Goal: Information Seeking & Learning: Learn about a topic

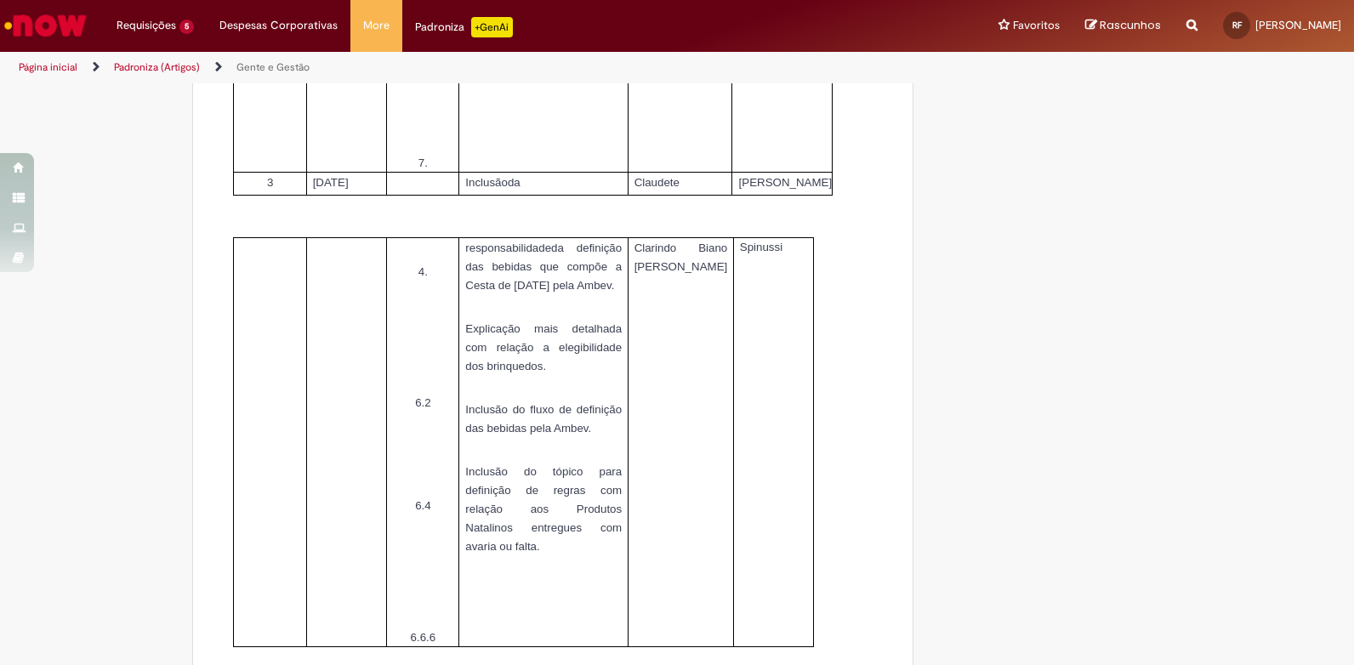
scroll to position [6508, 0]
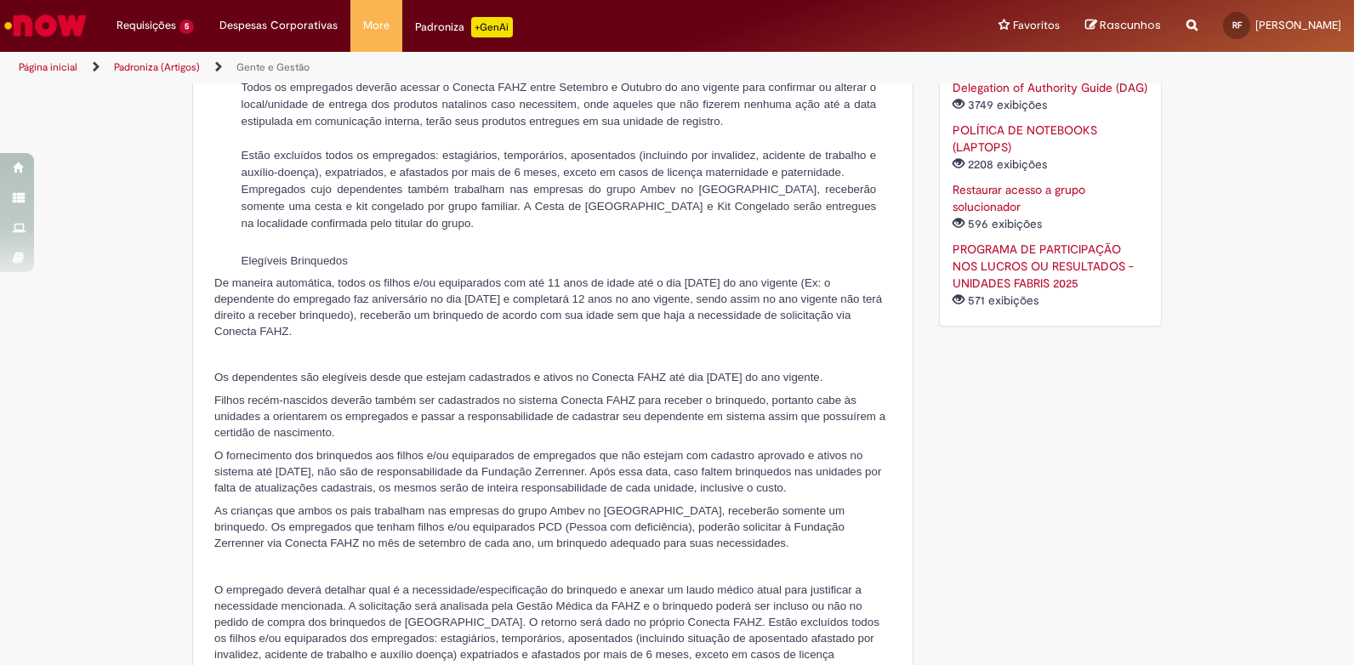
scroll to position [1276, 0]
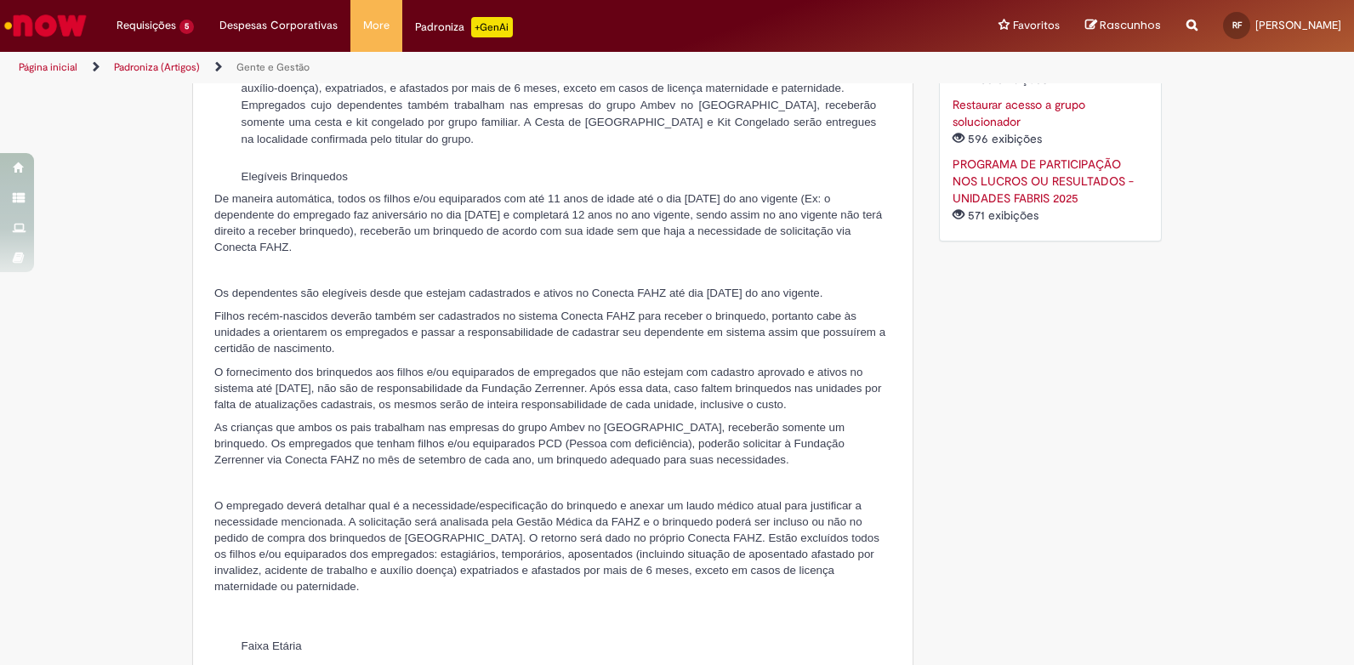
click at [578, 552] on div "De maneira automática, todos os filhos e/ou equiparados com até 11 anos de idad…" at bounding box center [552, 618] width 677 height 854
